Goal: Complete application form: Complete application form

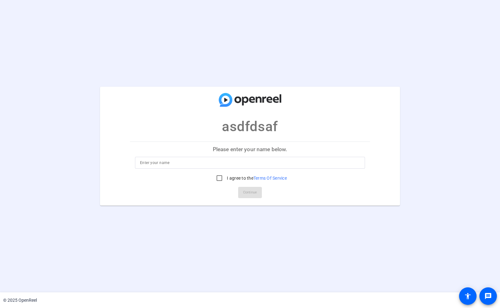
click at [253, 165] on input at bounding box center [250, 163] width 220 height 8
type input "[PERSON_NAME]"
click at [221, 180] on input "I agree to the Terms Of Service" at bounding box center [219, 178] width 13 height 13
checkbox input "true"
click at [249, 194] on span "Continue" at bounding box center [250, 192] width 14 height 9
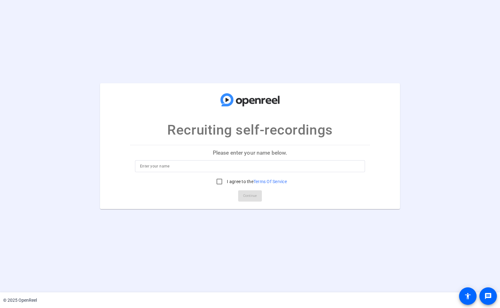
click at [226, 166] on input at bounding box center [250, 166] width 220 height 8
type input "[PERSON_NAME]"
click at [219, 180] on input "I agree to the Terms Of Service" at bounding box center [219, 181] width 13 height 13
checkbox input "true"
click at [250, 194] on span "Continue" at bounding box center [250, 195] width 14 height 9
